Goal: Navigation & Orientation: Find specific page/section

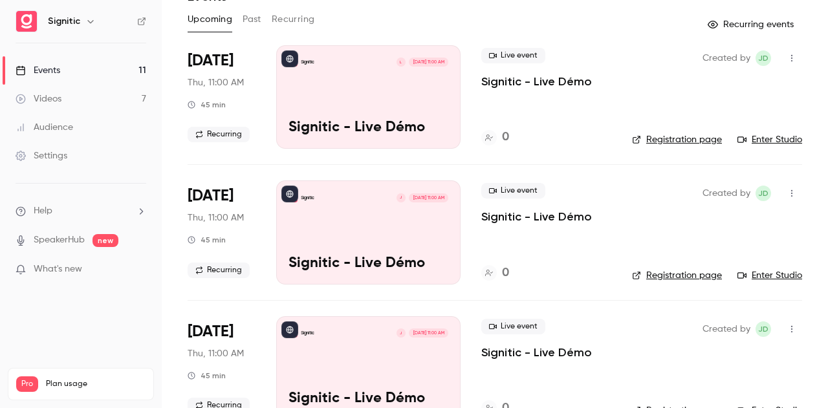
scroll to position [65, 0]
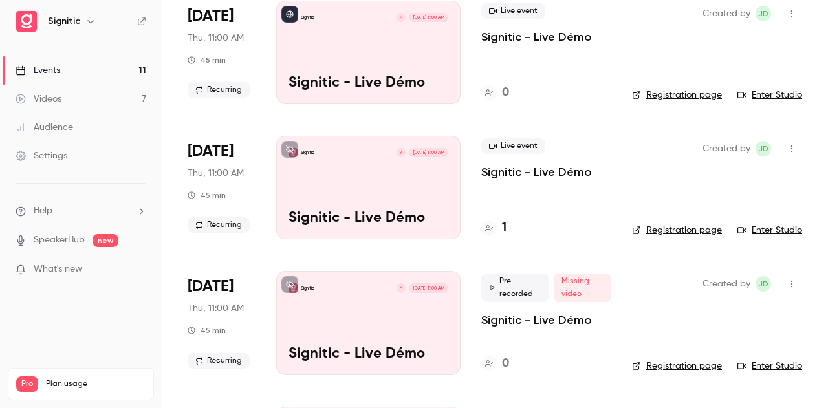
scroll to position [388, 0]
